Goal: Navigation & Orientation: Find specific page/section

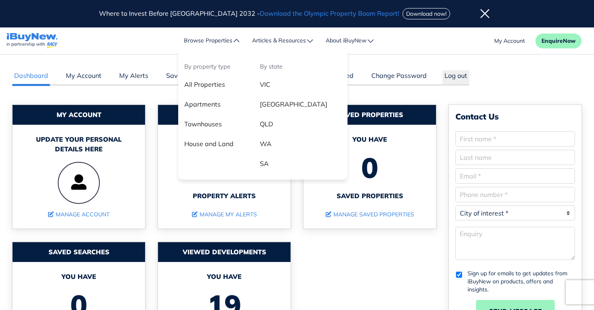
click at [199, 43] on li "Browse Properties By property type All Properties Apartments Townhouses House a…" at bounding box center [212, 41] width 68 height 20
click at [202, 86] on link "All Properties" at bounding box center [216, 88] width 76 height 20
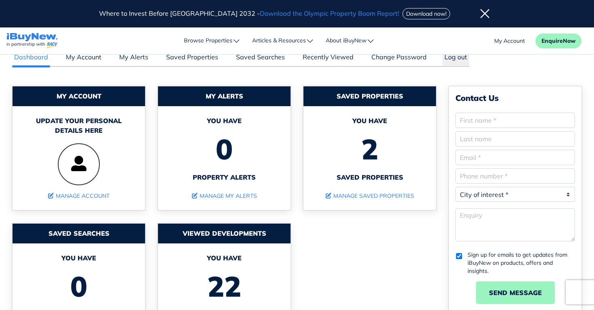
scroll to position [19, 0]
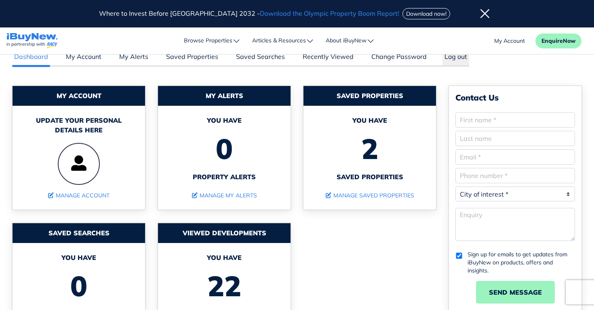
click at [375, 162] on span "2" at bounding box center [369, 148] width 116 height 47
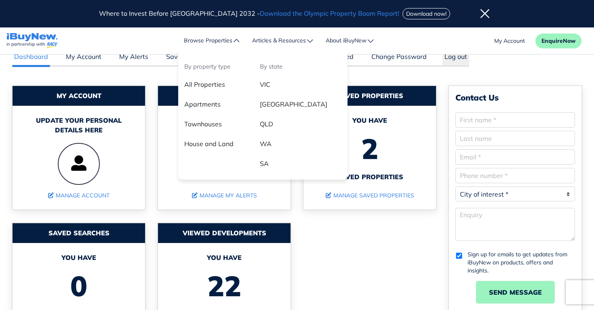
click at [210, 46] on li "Browse Properties By property type All Properties Apartments Townhouses House a…" at bounding box center [212, 41] width 68 height 20
click at [267, 84] on link "VIC" at bounding box center [301, 88] width 94 height 20
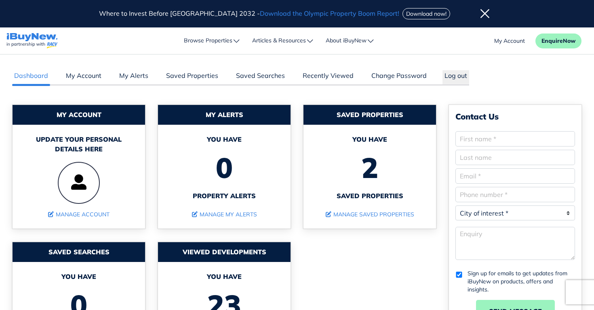
click at [373, 155] on span "2" at bounding box center [369, 167] width 116 height 47
click at [367, 168] on span "2" at bounding box center [369, 167] width 116 height 47
click at [368, 213] on link "Manage Saved Properties" at bounding box center [370, 214] width 88 height 7
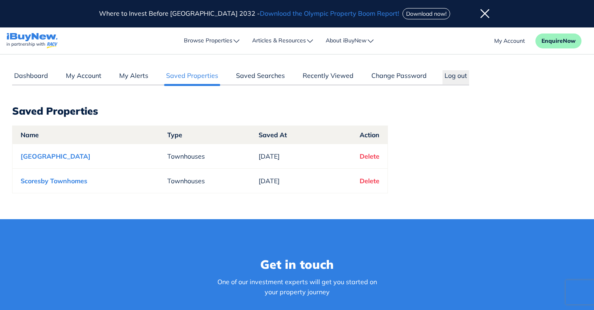
click at [136, 187] on td "Scoresby Townhomes" at bounding box center [86, 181] width 147 height 25
click at [86, 183] on link "Scoresby Townhomes" at bounding box center [86, 181] width 130 height 8
